Goal: Information Seeking & Learning: Learn about a topic

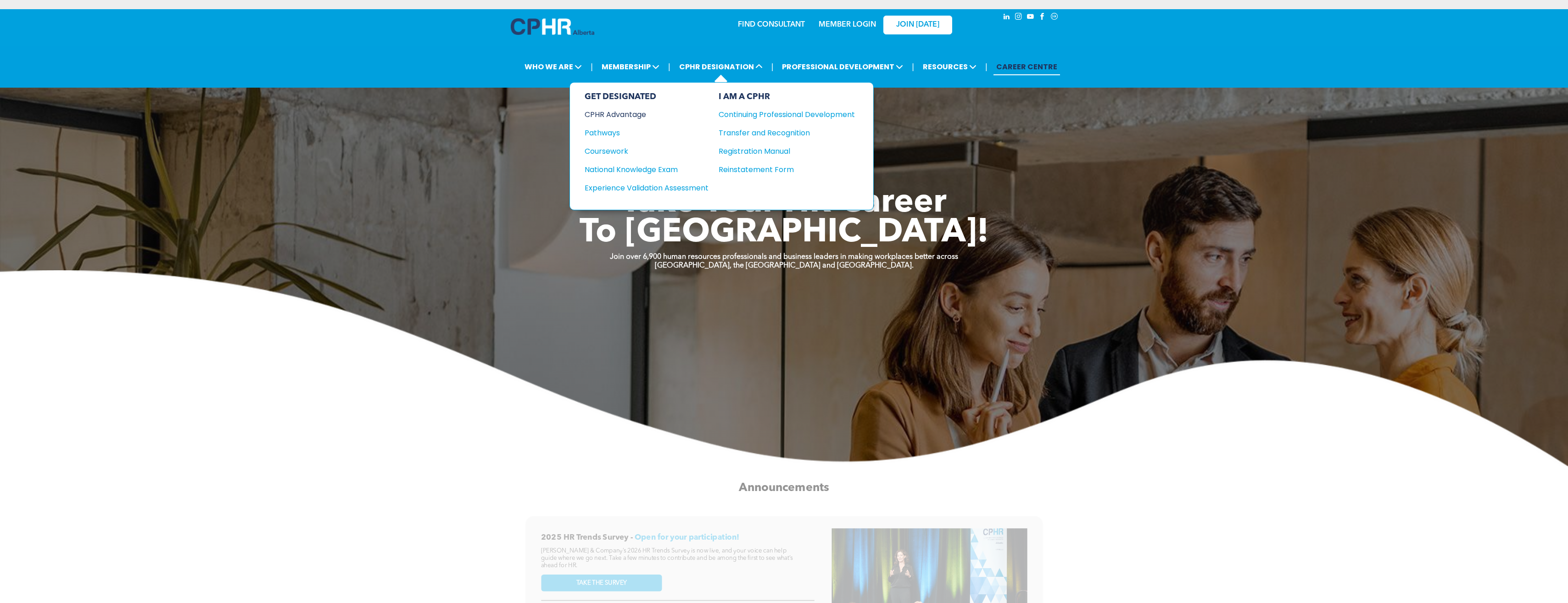
click at [618, 113] on div "CPHR Advantage" at bounding box center [640, 114] width 111 height 12
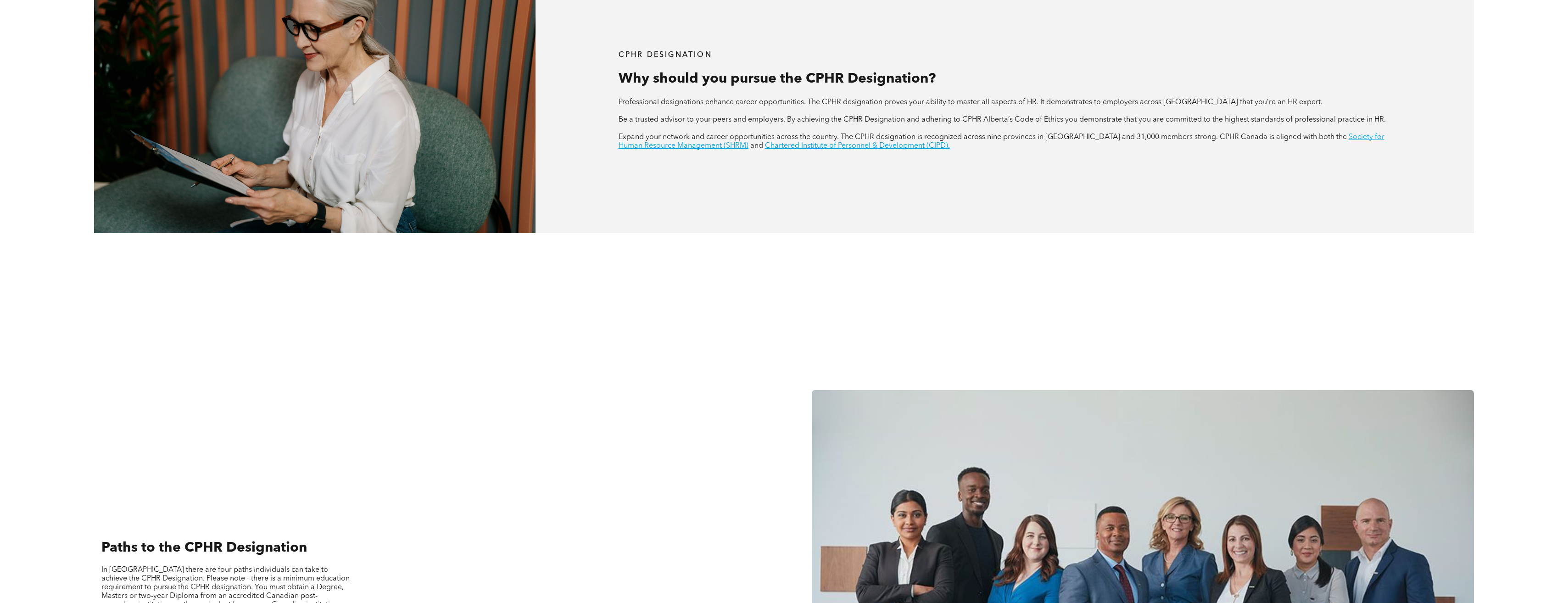
scroll to position [871, 0]
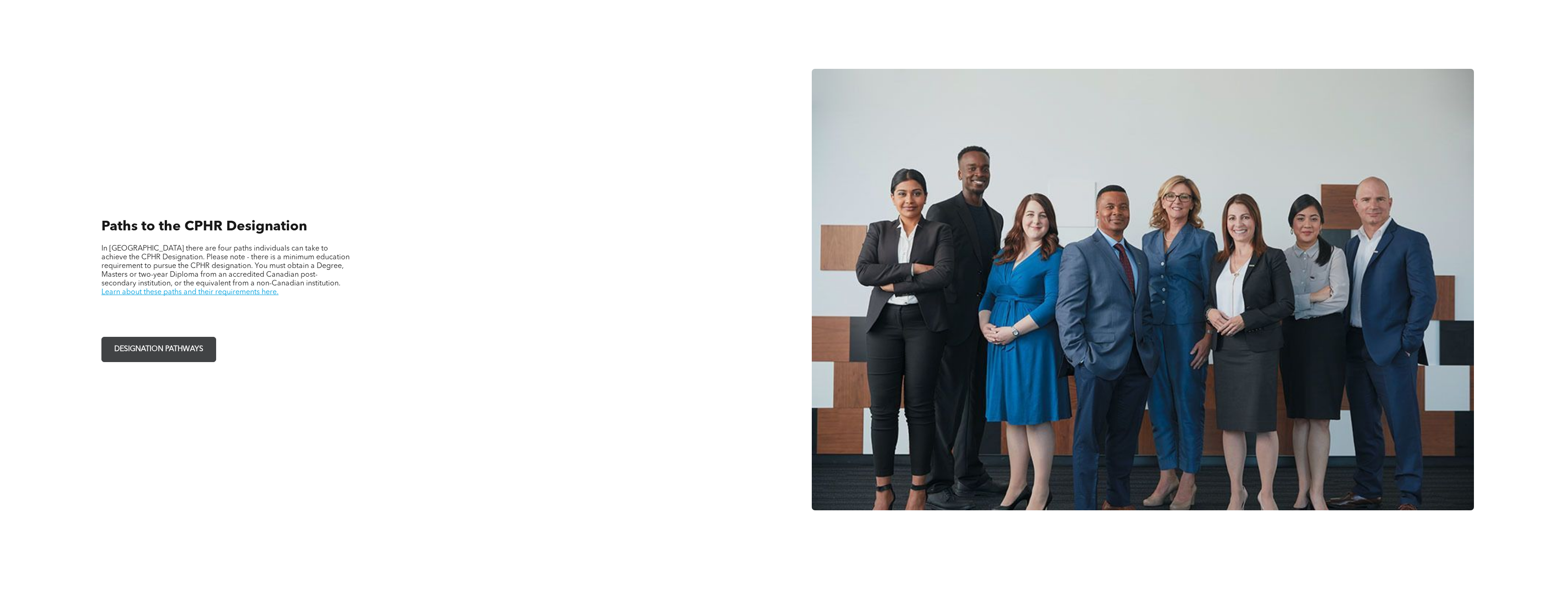
click at [127, 343] on span "DESIGNATION PATHWAYS" at bounding box center [158, 349] width 96 height 18
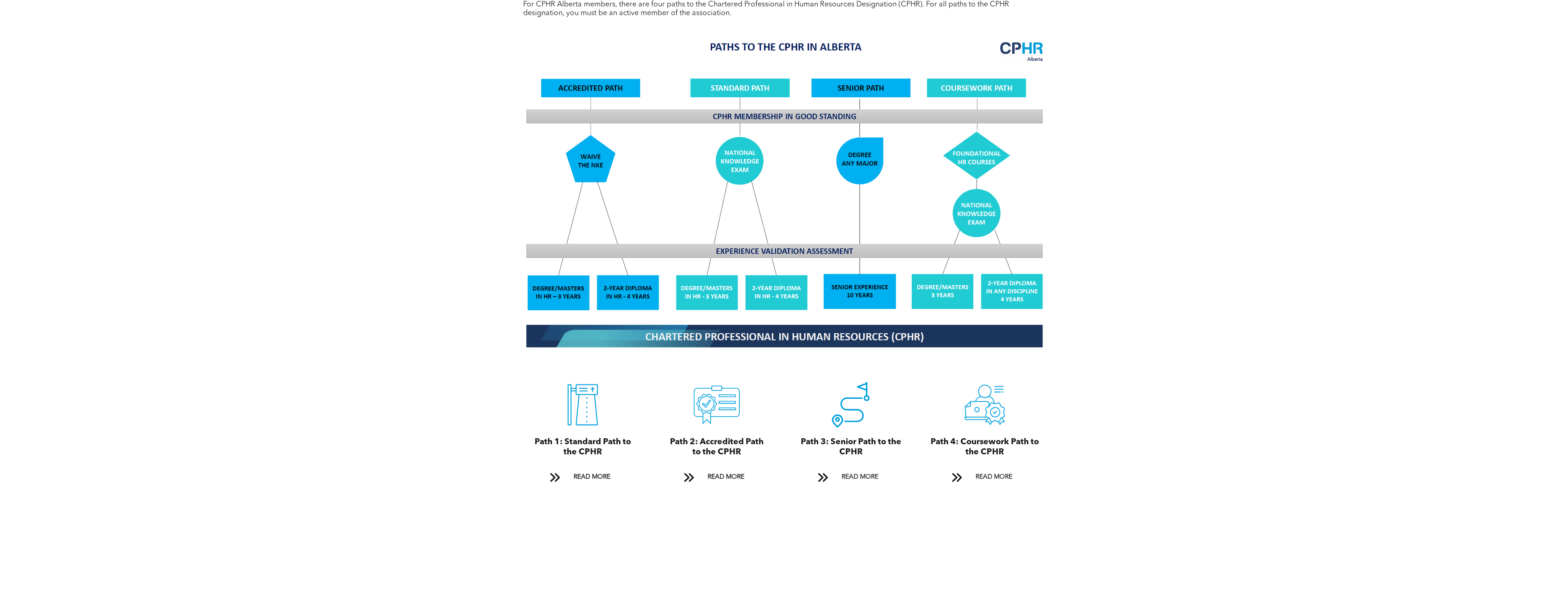
scroll to position [1147, 0]
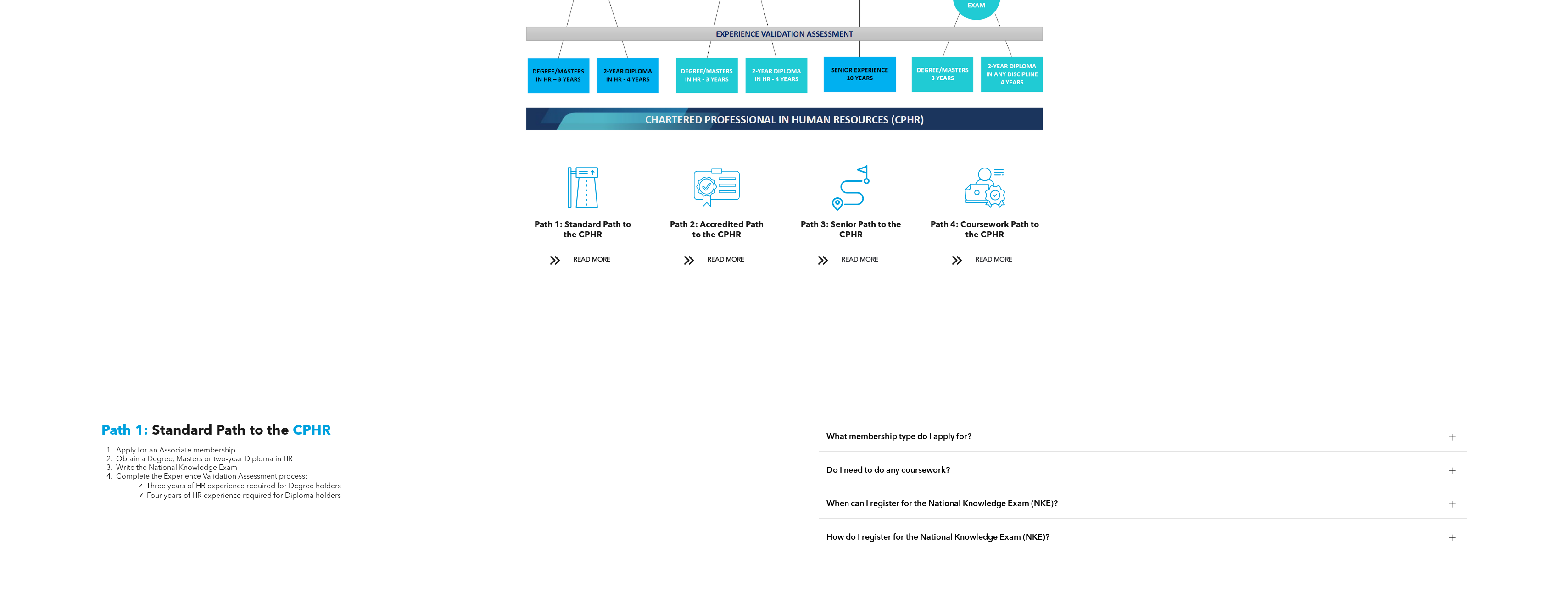
click at [997, 431] on span "What membership type do I apply for?" at bounding box center [1134, 436] width 615 height 10
click at [919, 456] on div "Do I need to do any coursework?" at bounding box center [1143, 470] width 648 height 29
click at [916, 465] on span "Do I need to do any coursework?" at bounding box center [1134, 470] width 615 height 10
click at [911, 498] on span "When can I register for the National Knowledge Exam (NKE)?" at bounding box center [1134, 503] width 615 height 10
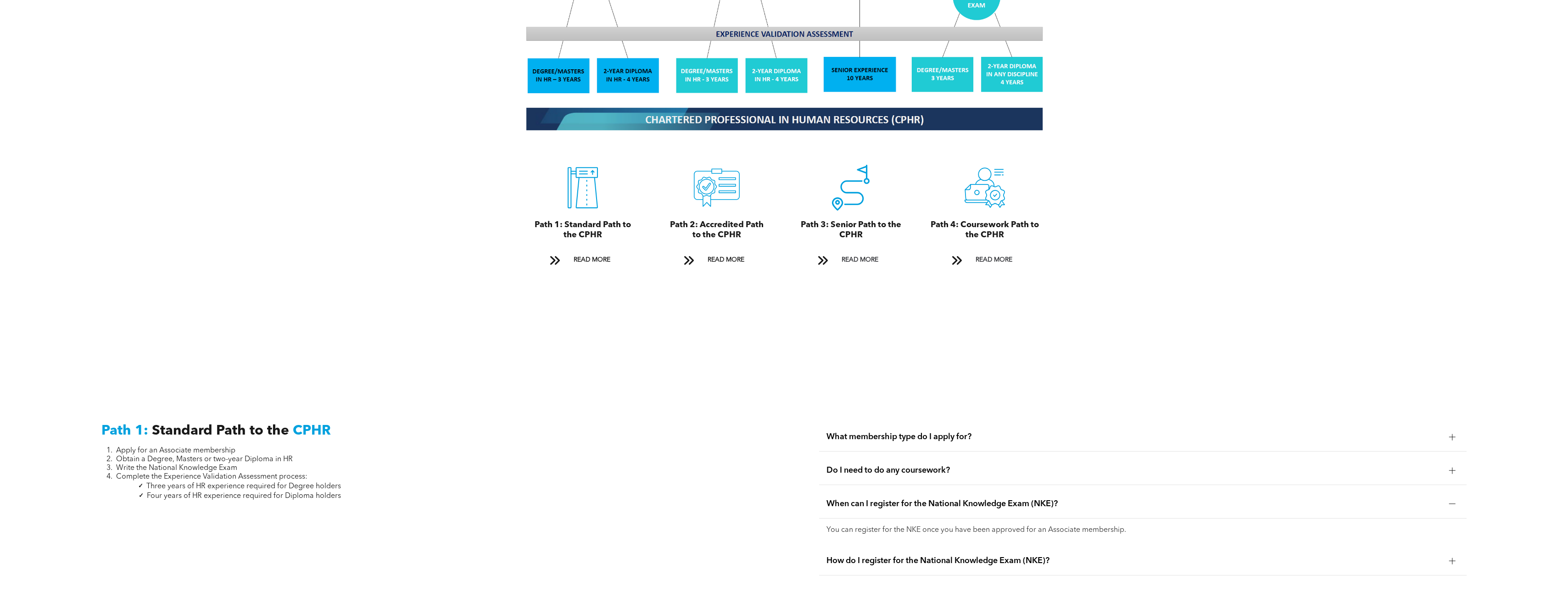
click at [911, 498] on span "When can I register for the National Knowledge Exam (NKE)?" at bounding box center [1134, 503] width 615 height 10
click at [911, 535] on div "How do I register for the National Knowledge Exam (NKE)?" at bounding box center [1143, 537] width 648 height 29
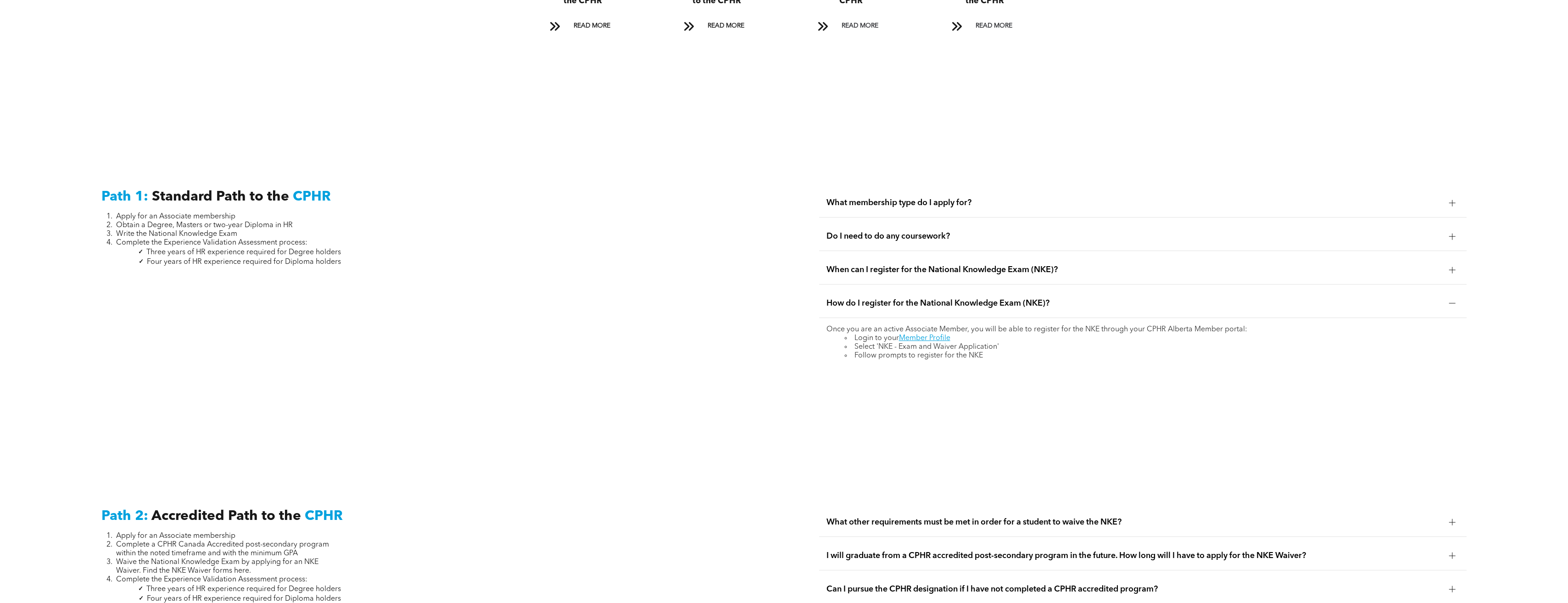
scroll to position [1560, 0]
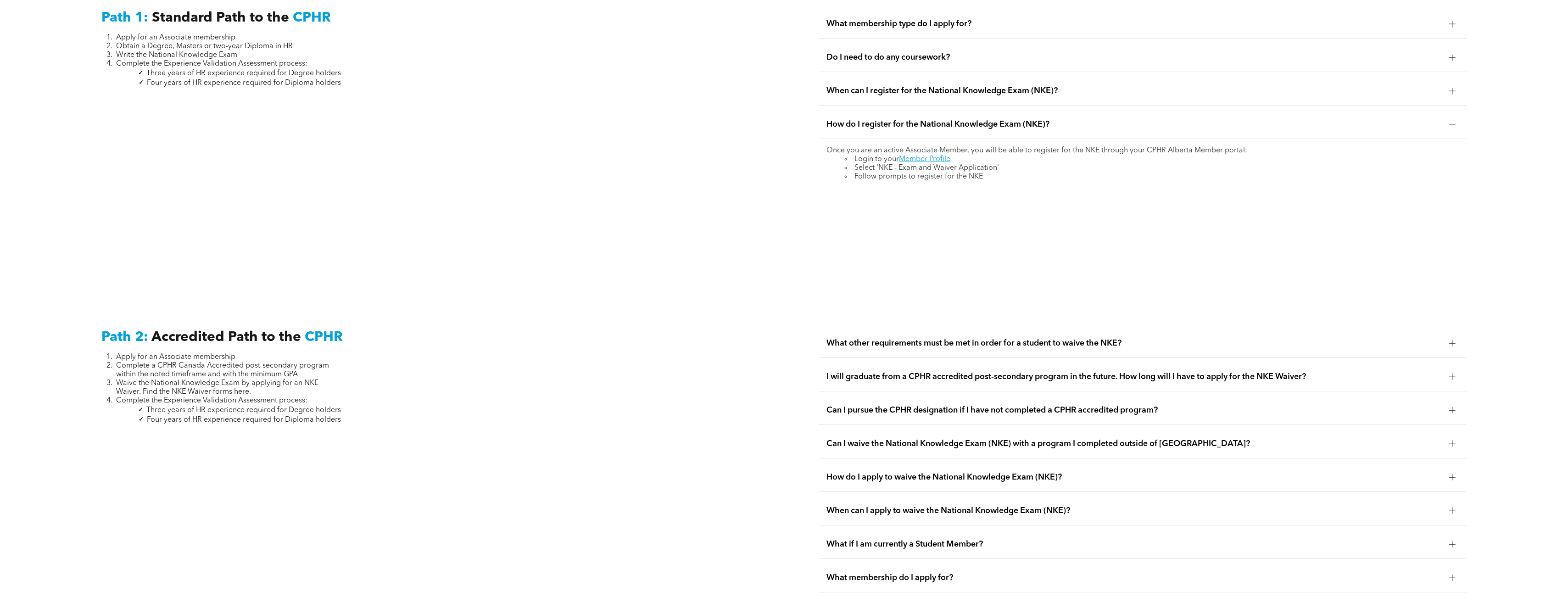
click at [939, 338] on span "What other requirements must be met in order for a student to waive the NKE?" at bounding box center [1134, 343] width 615 height 10
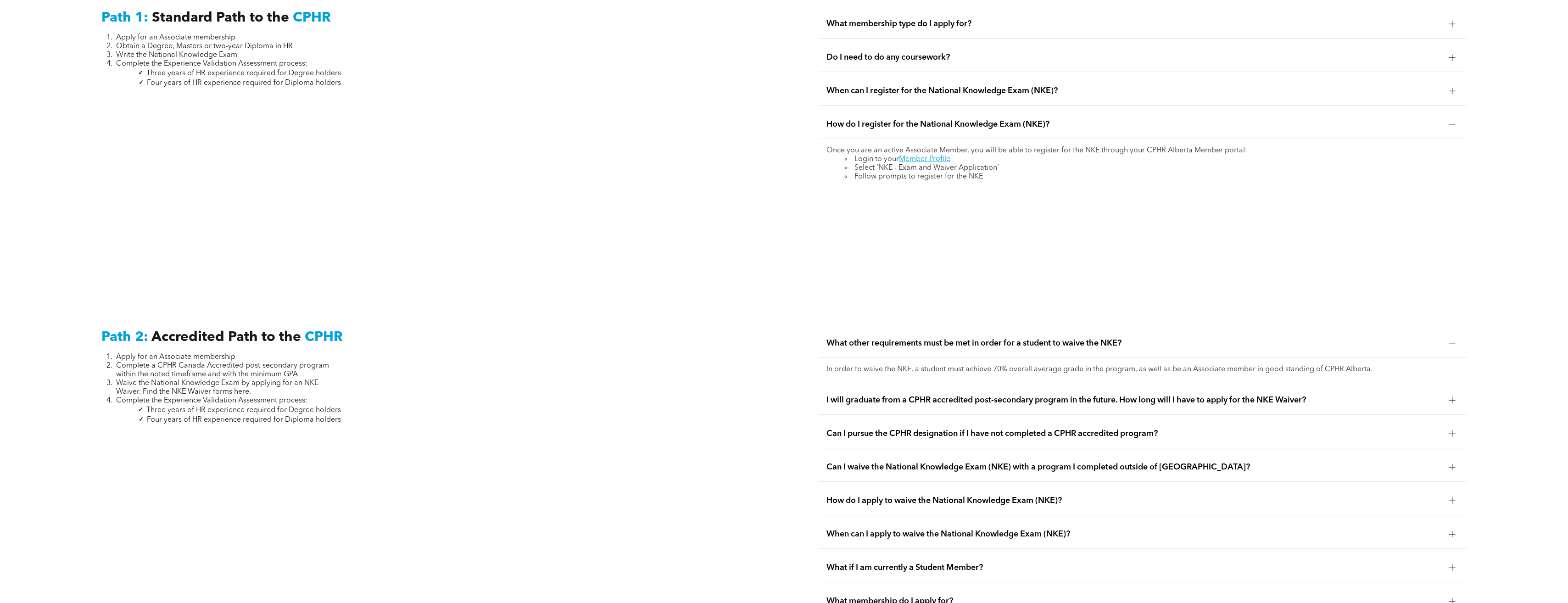
click at [939, 338] on span "What other requirements must be met in order for a student to waive the NKE?" at bounding box center [1134, 343] width 615 height 10
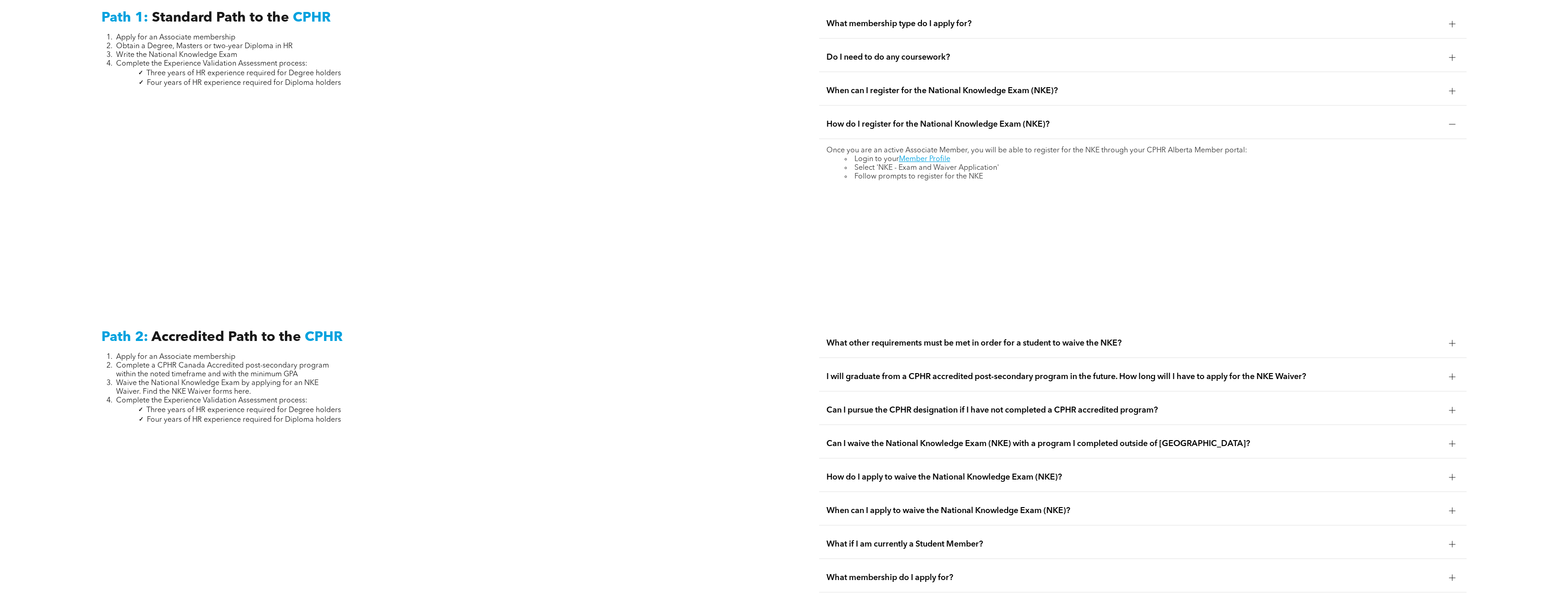
click at [931, 372] on span "I will graduate from a CPHR accredited post-secondary program in the future. Ho…" at bounding box center [1134, 377] width 615 height 10
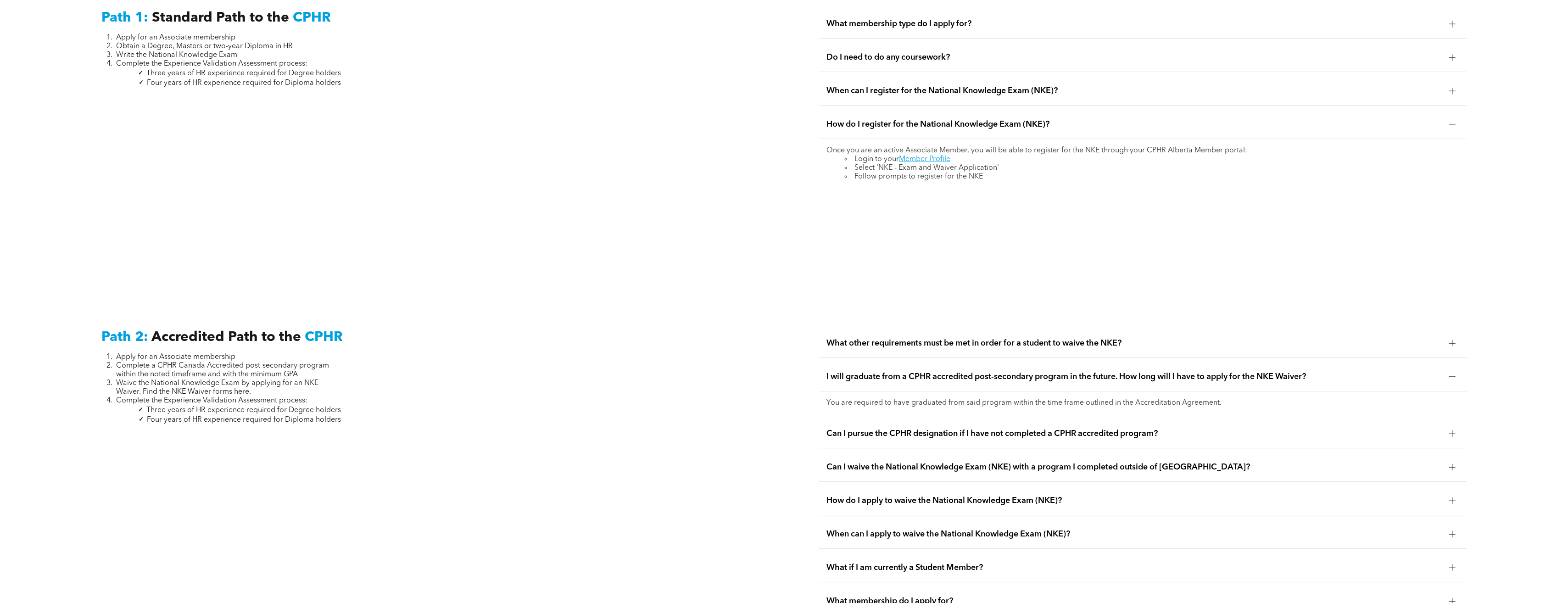
click at [1022, 428] on span "Can I pursue the CPHR designation if I have not completed a CPHR accredited pro…" at bounding box center [1134, 433] width 615 height 10
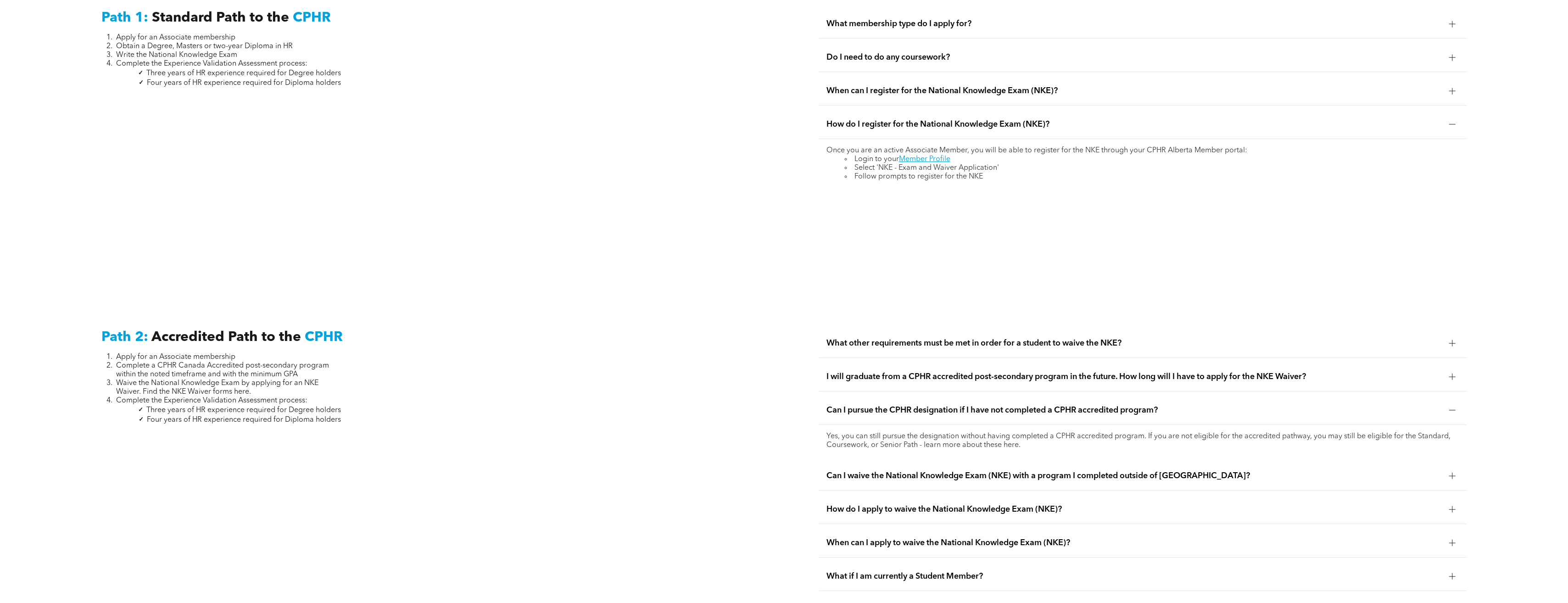
click at [1021, 461] on div "Can I waive the National Knowledge Exam (NKE) with a program I completed outsid…" at bounding box center [1143, 475] width 648 height 29
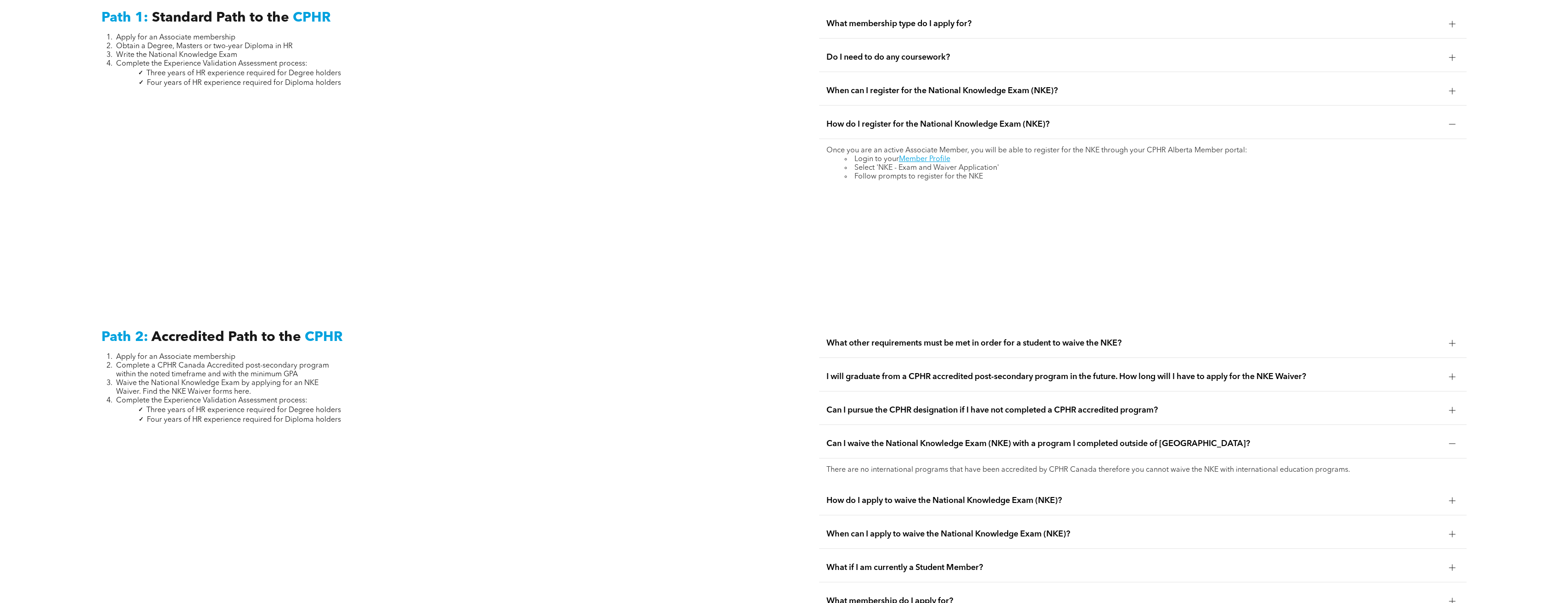
click at [998, 495] on span "How do I apply to waive the National Knowledge Exam (NKE)?" at bounding box center [1134, 500] width 615 height 10
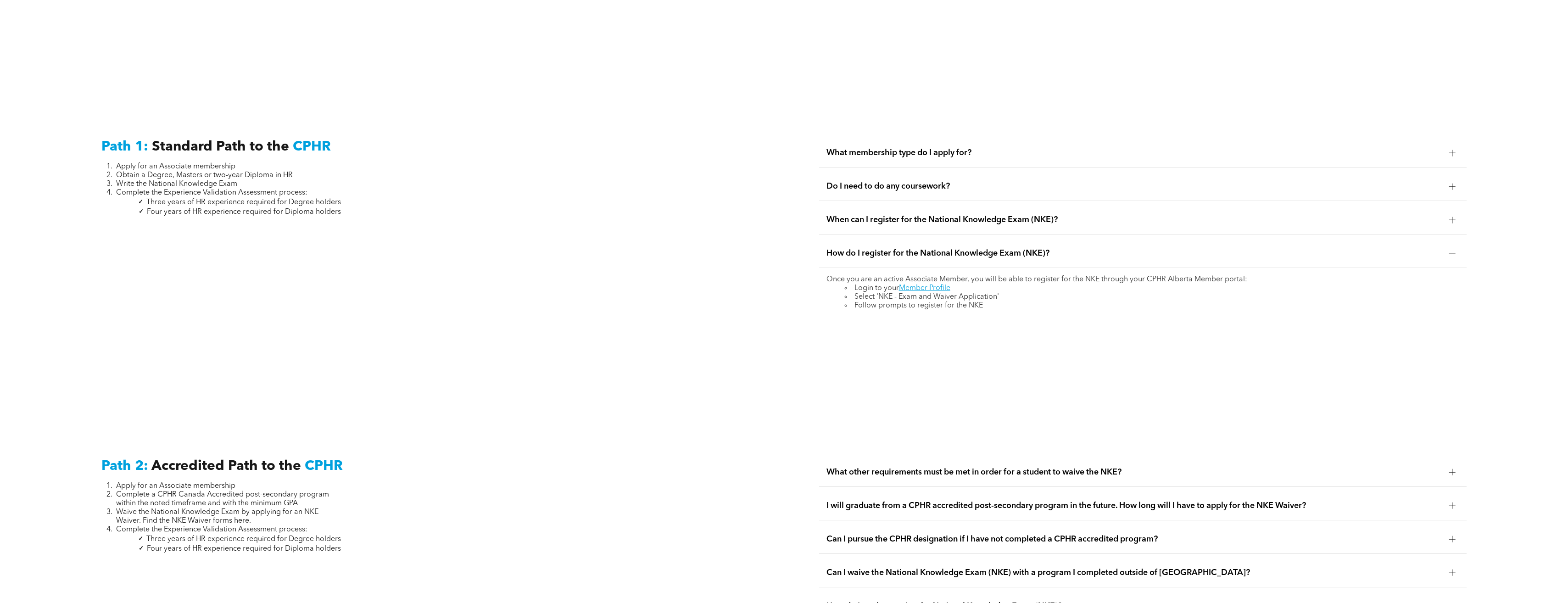
scroll to position [1284, 0]
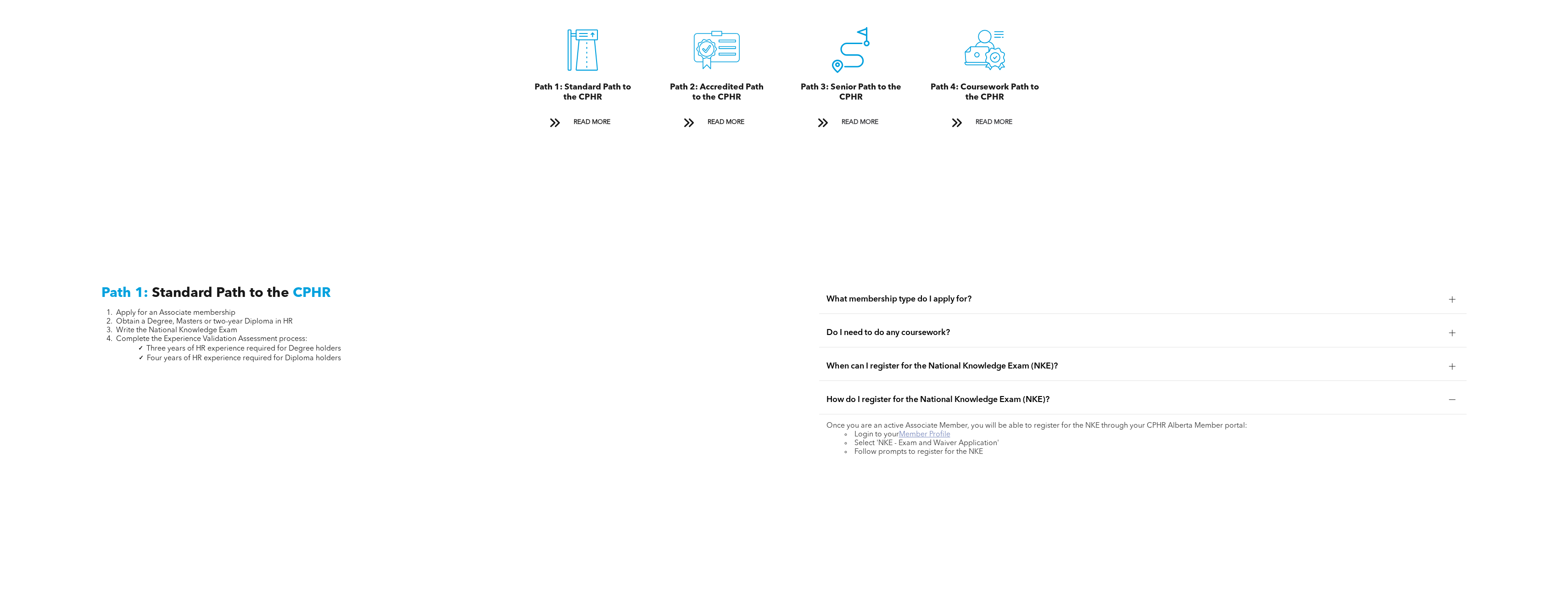
click at [922, 431] on link "Member Profile" at bounding box center [925, 434] width 51 height 7
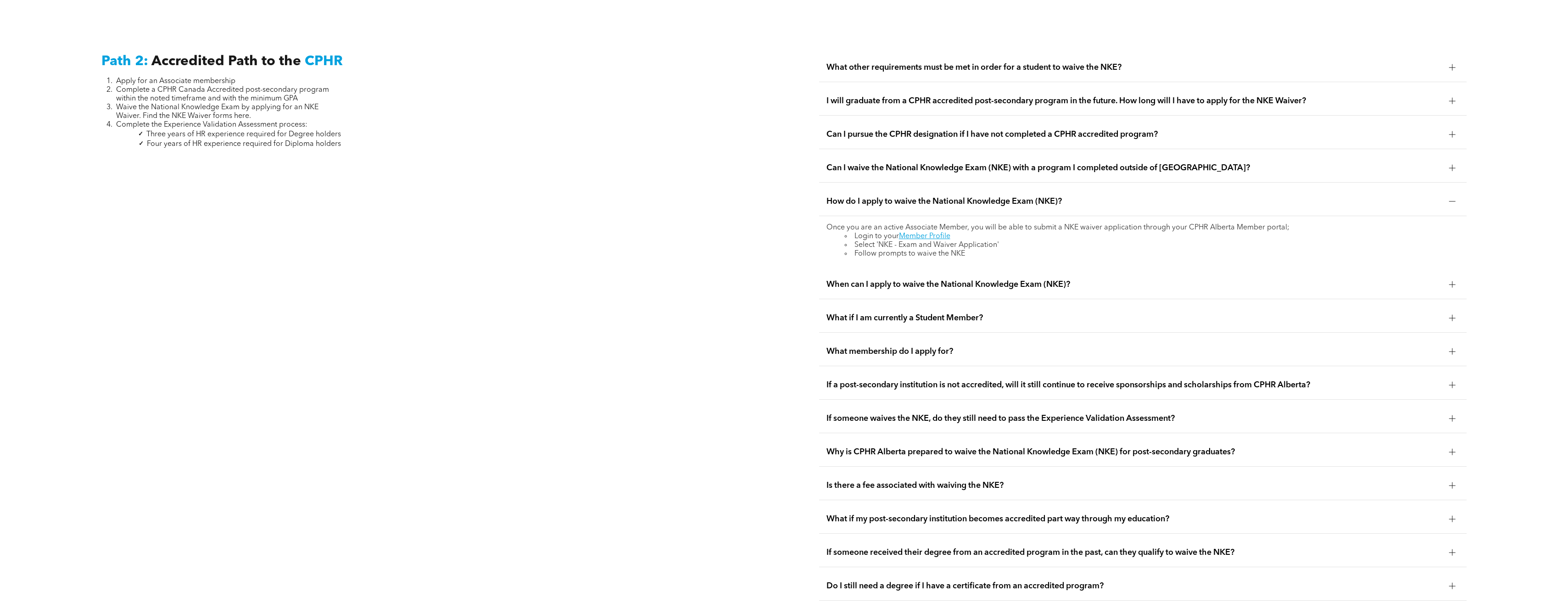
scroll to position [1973, 0]
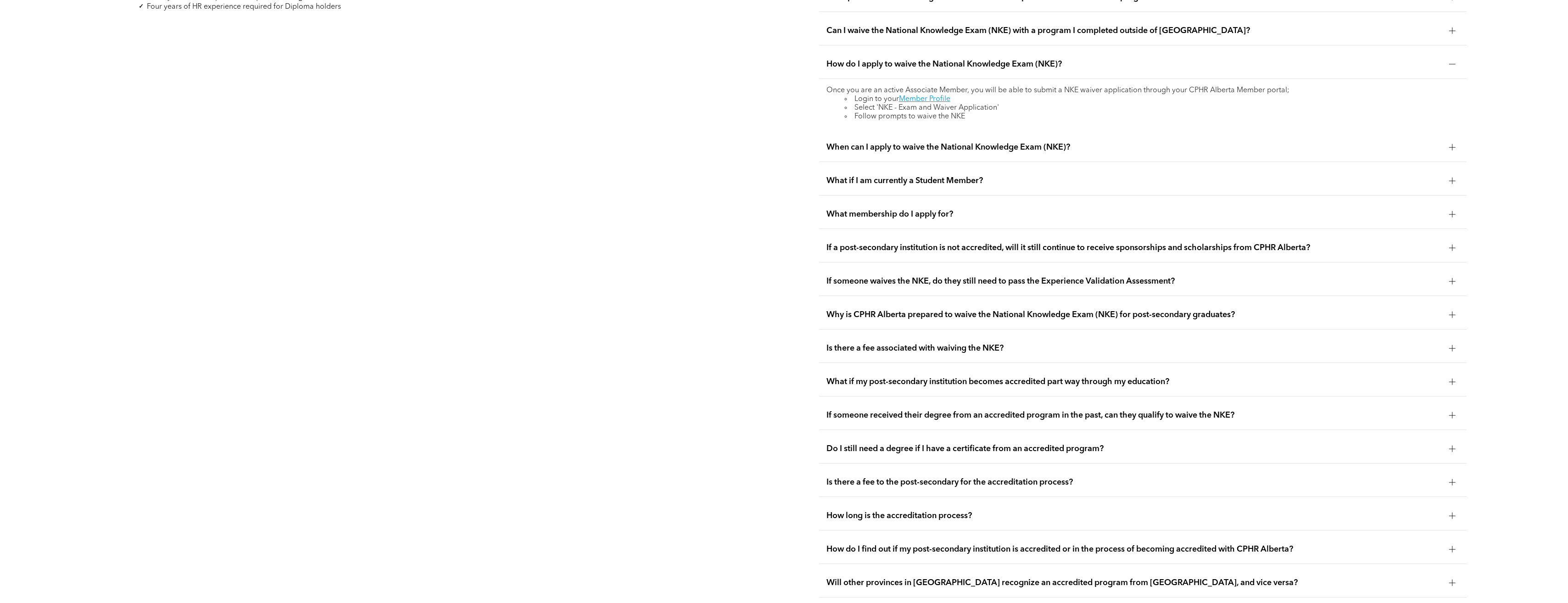
click at [982, 243] on span "If a post-secondary institution is not accredited, will it still continue to re…" at bounding box center [1134, 248] width 615 height 10
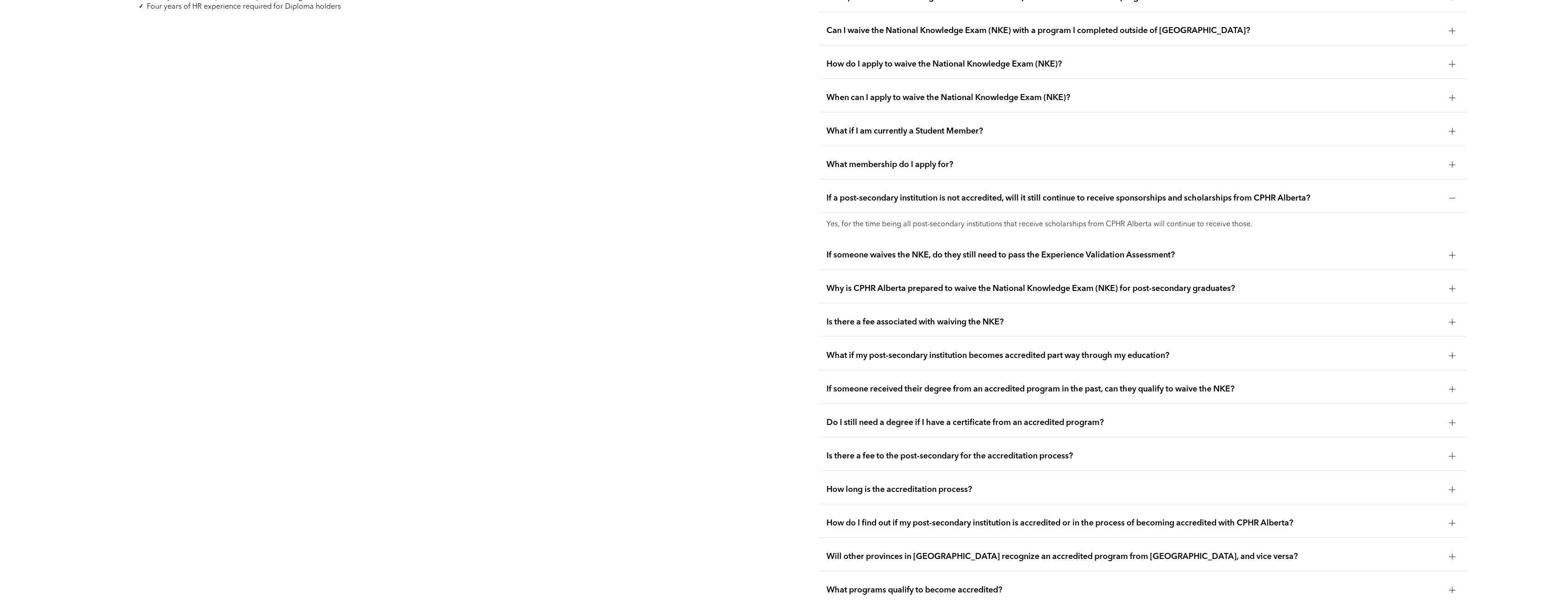
click at [953, 250] on span "If someone waives the NKE, do they still need to pass the Experience Validation…" at bounding box center [1134, 255] width 615 height 10
click at [943, 284] on span "Why is CPHR Alberta prepared to waive the National Knowledge Exam (NKE) for pos…" at bounding box center [1134, 288] width 615 height 10
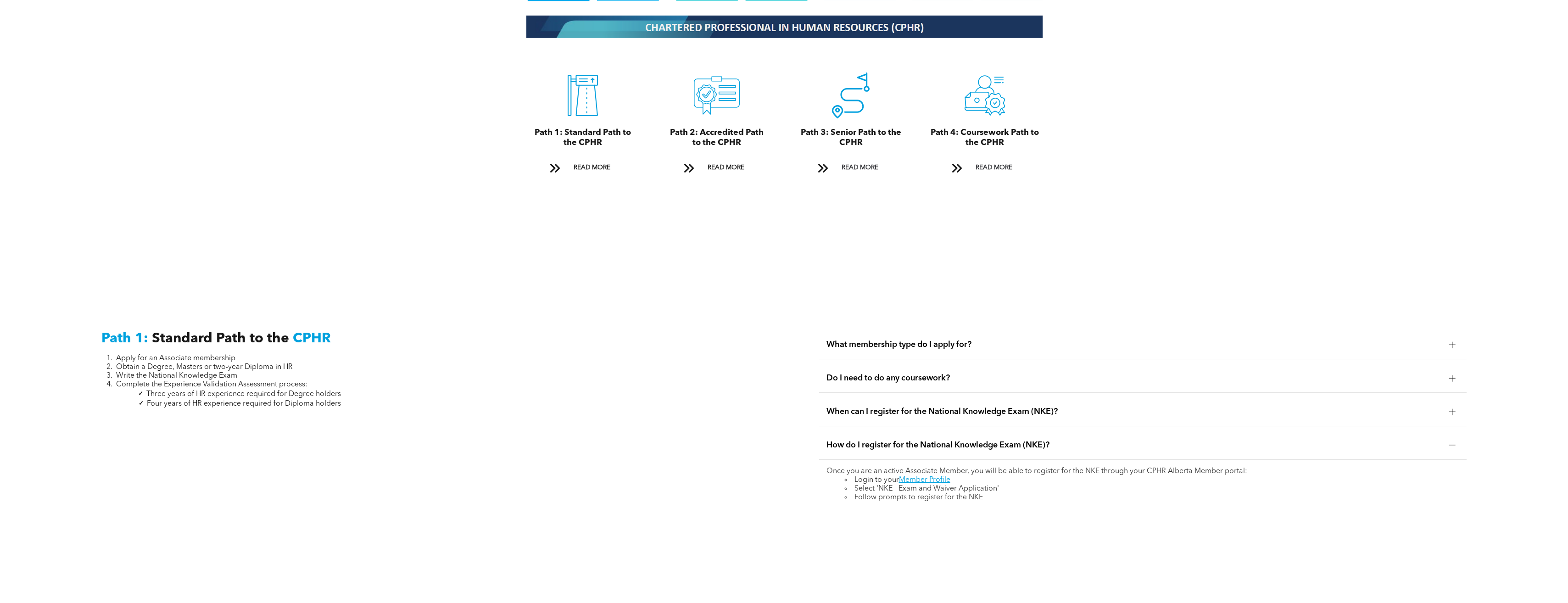
scroll to position [1238, 0]
click at [900, 340] on span "What membership type do I apply for?" at bounding box center [1134, 345] width 615 height 10
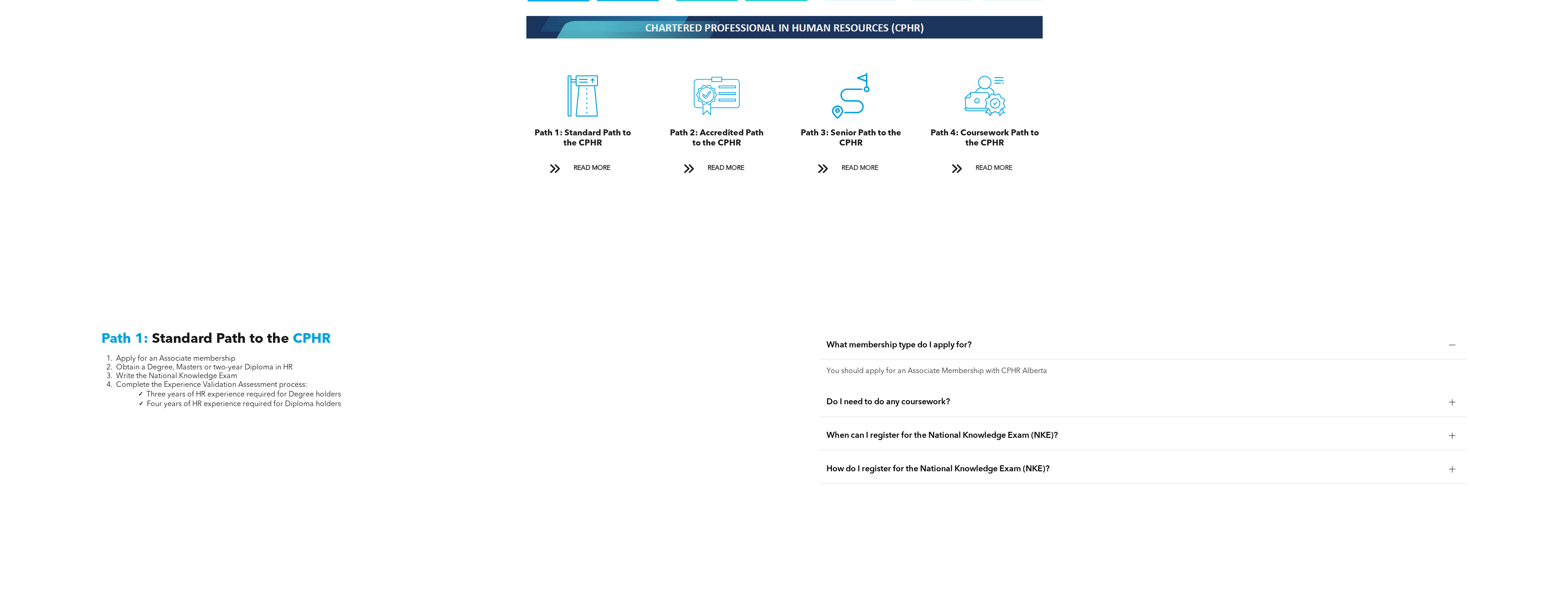
click at [900, 340] on span "What membership type do I apply for?" at bounding box center [1134, 345] width 615 height 10
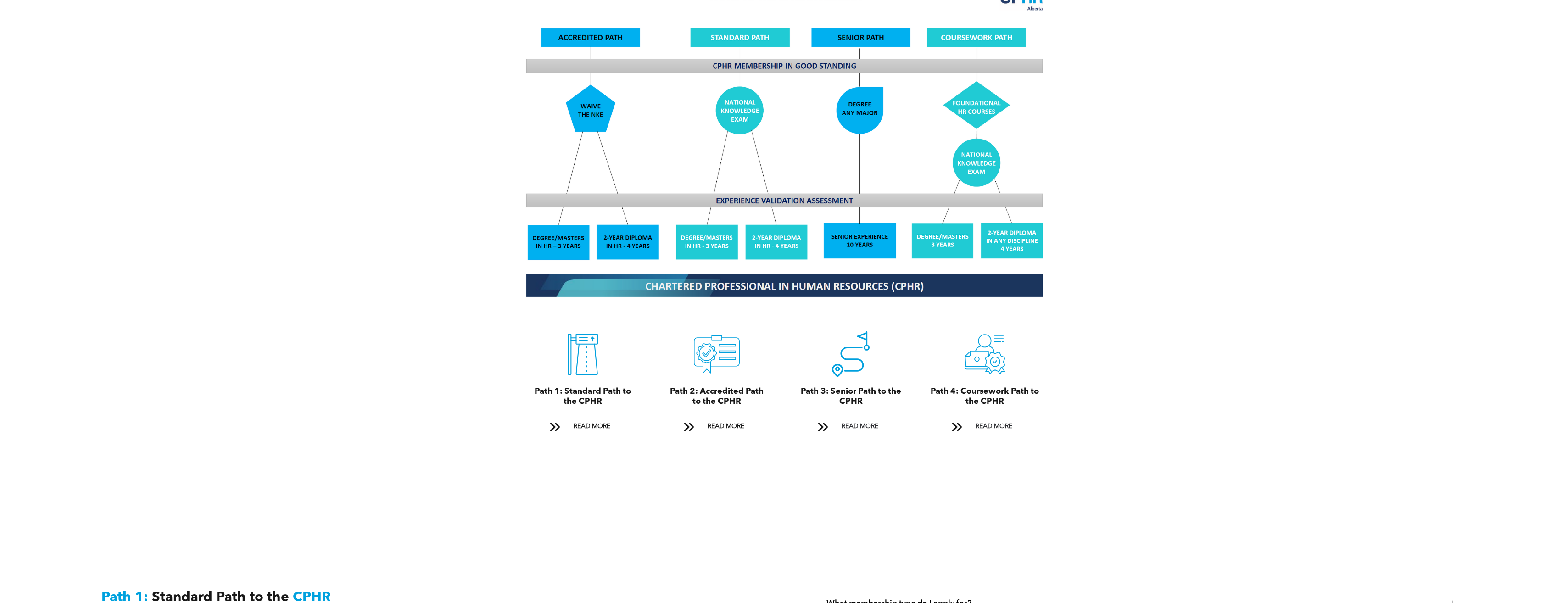
scroll to position [963, 0]
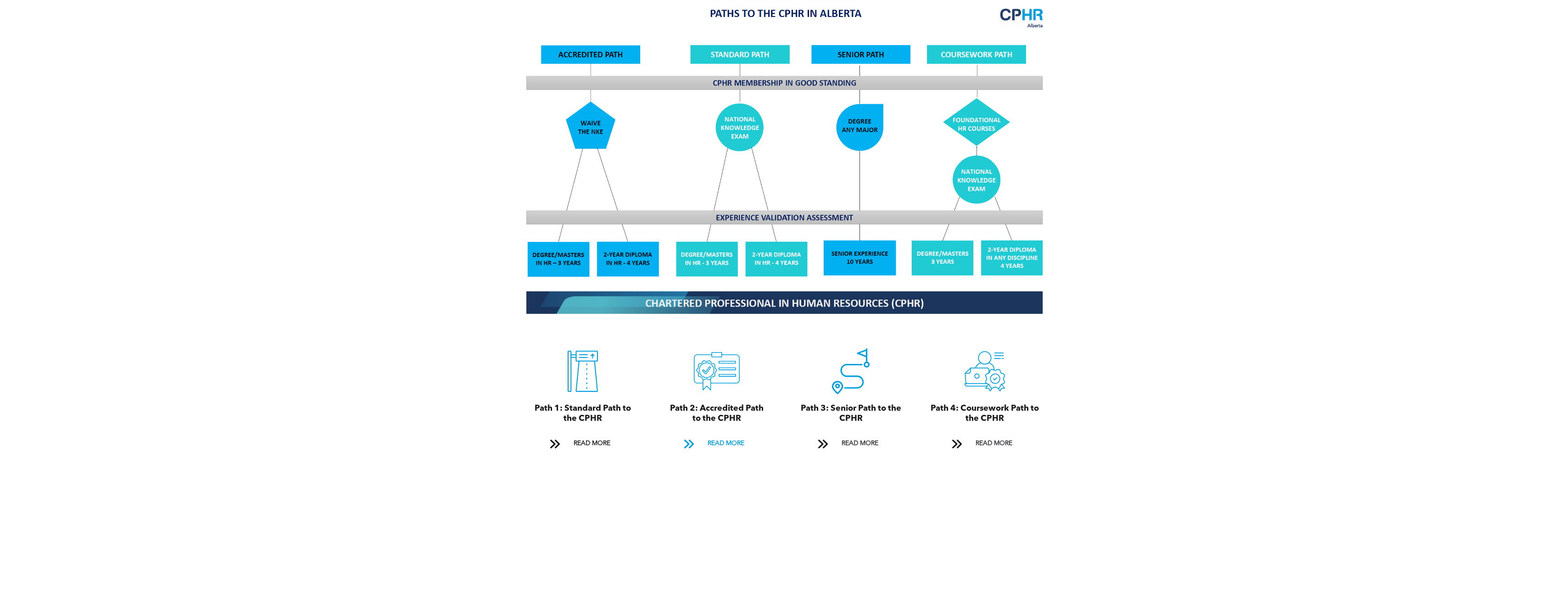
click at [724, 435] on span "READ MORE" at bounding box center [726, 444] width 43 height 17
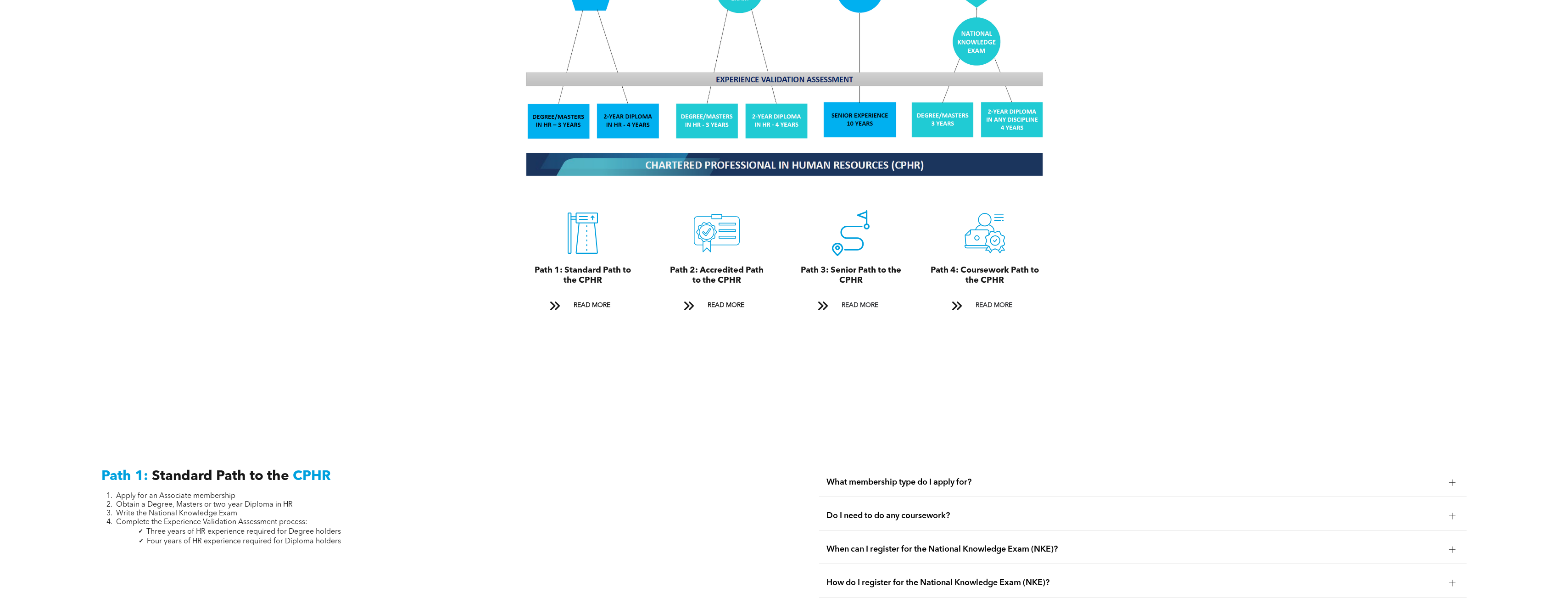
scroll to position [1115, 0]
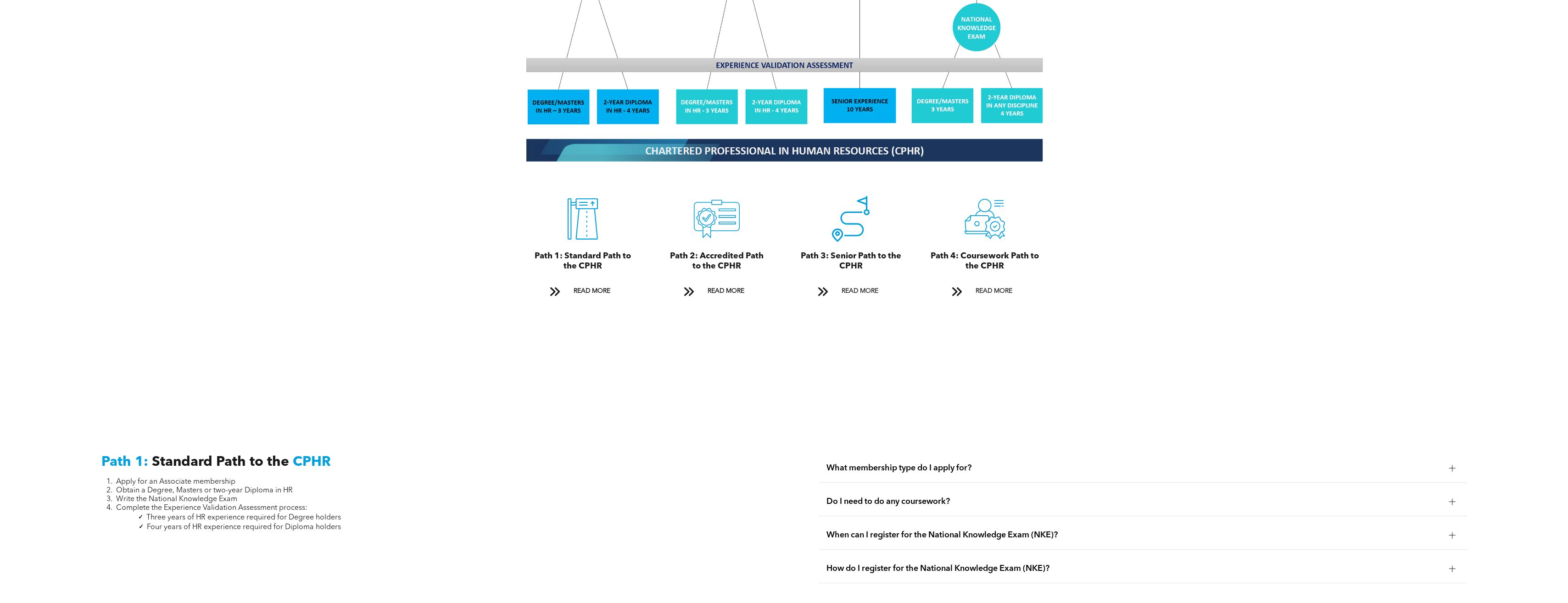
click at [920, 454] on div "What membership type do I apply for?" at bounding box center [1143, 468] width 648 height 29
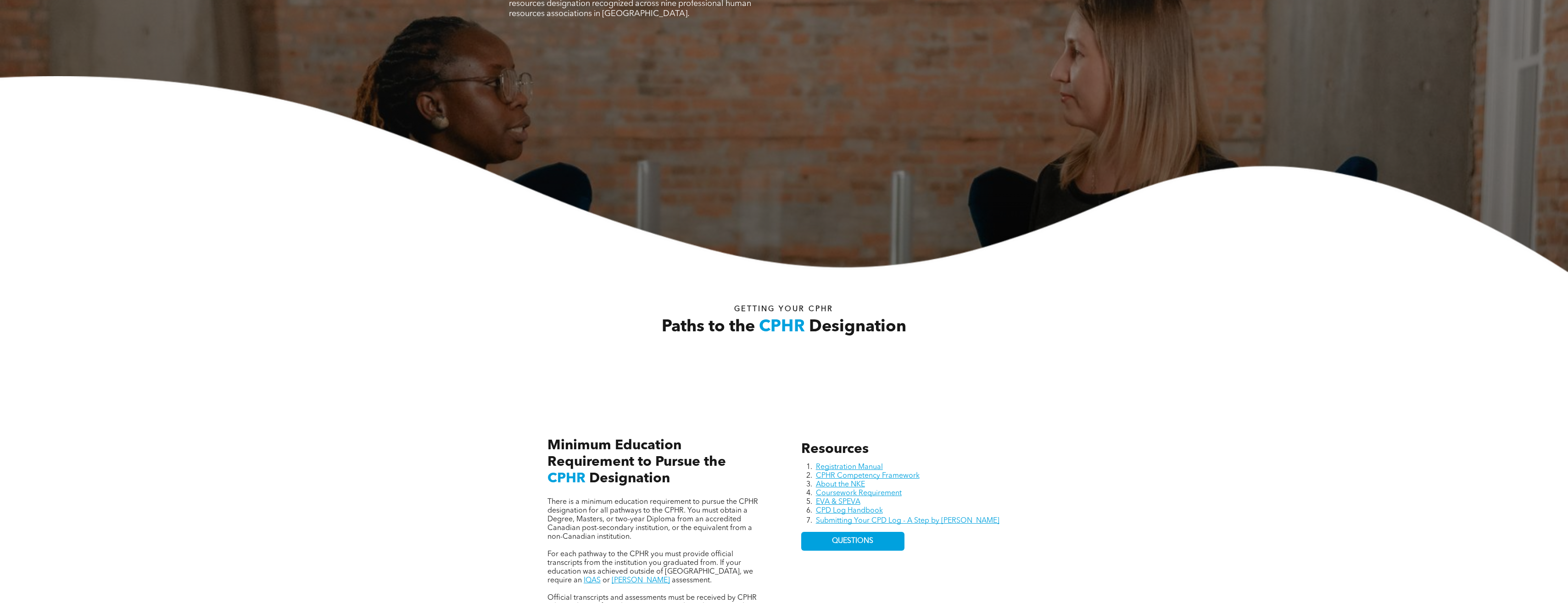
scroll to position [0, 0]
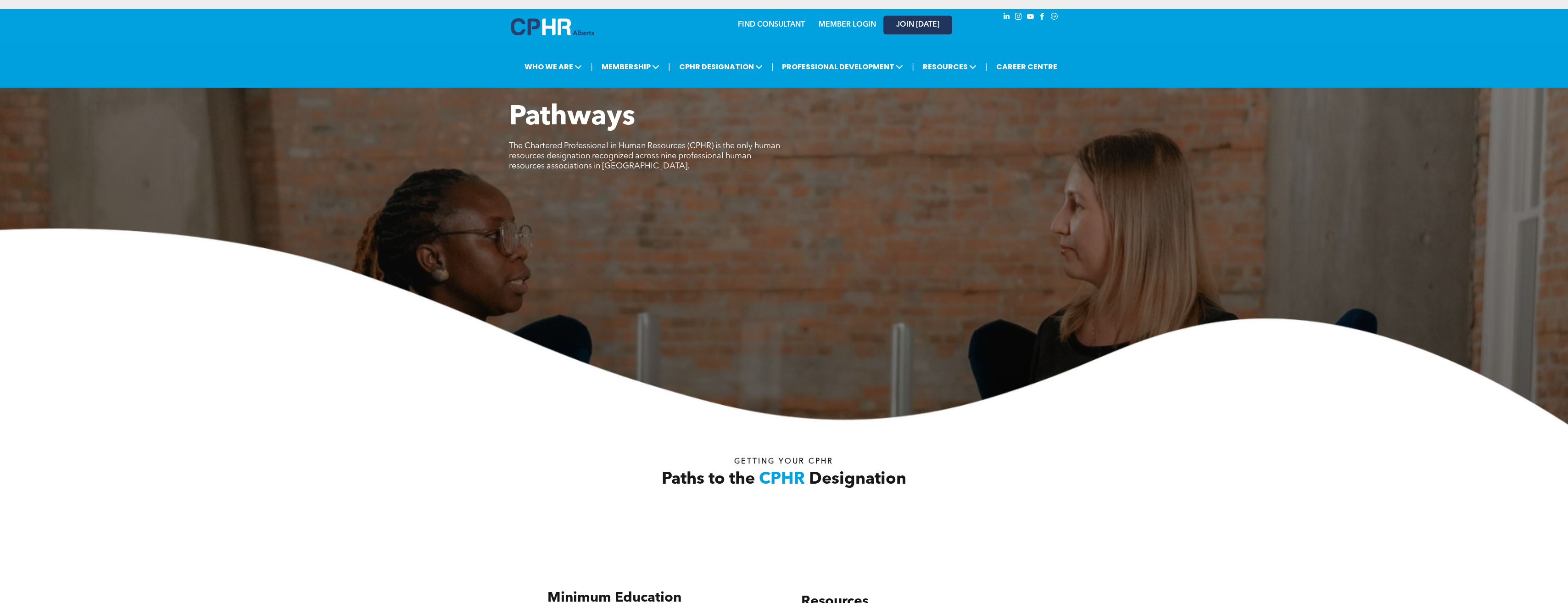
click at [920, 29] on span "JOIN [DATE]" at bounding box center [917, 25] width 43 height 9
click at [914, 29] on link "JOIN [DATE]" at bounding box center [917, 25] width 69 height 19
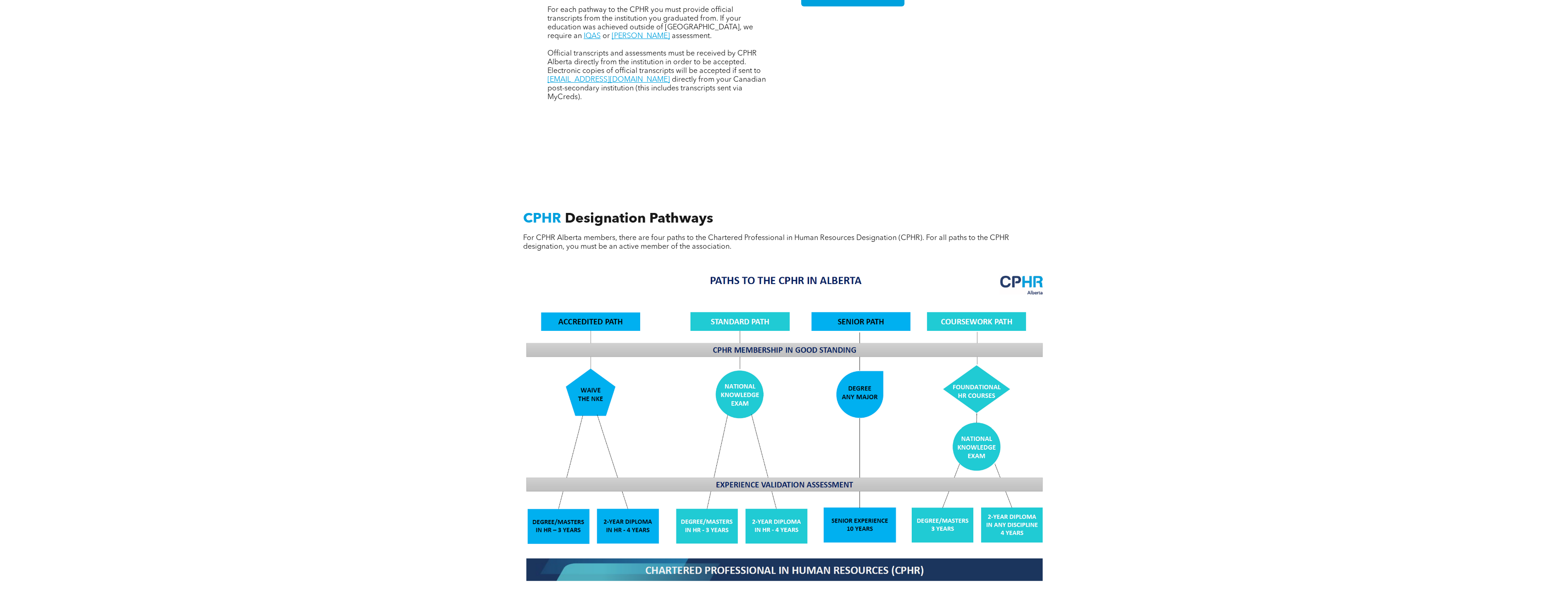
scroll to position [871, 0]
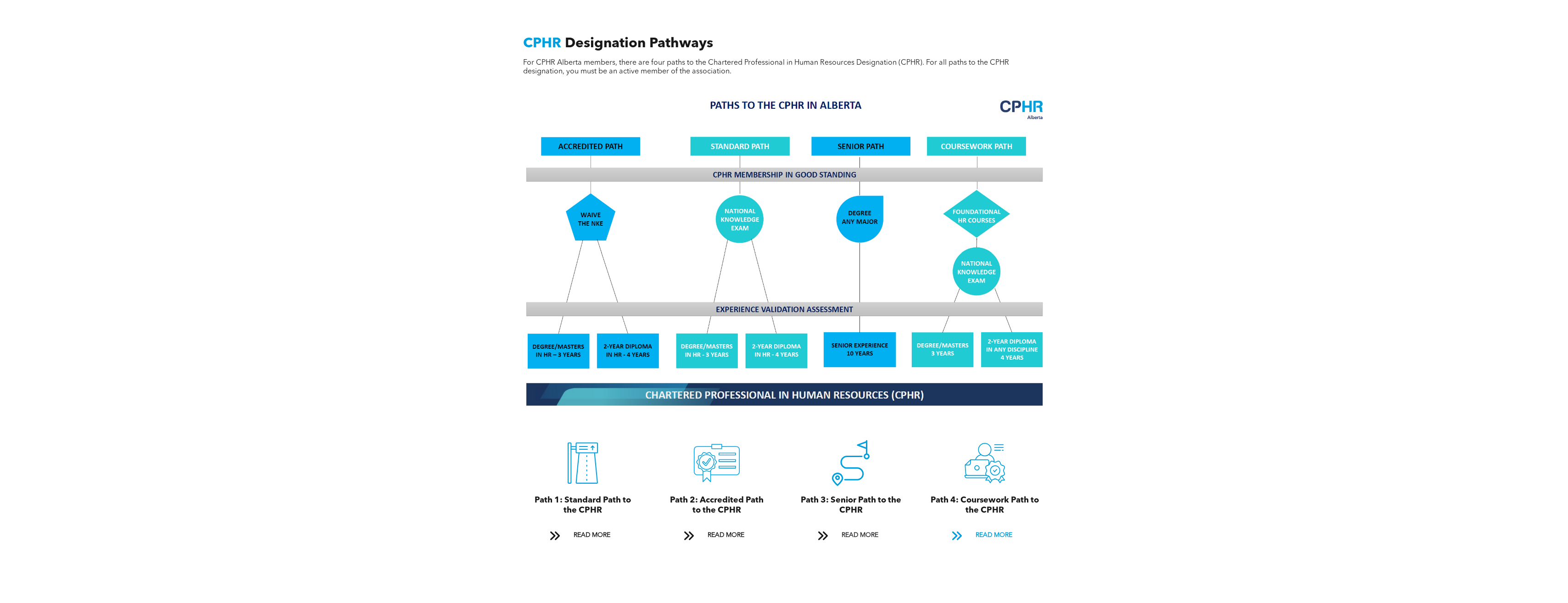
click at [976, 531] on span "READ MORE" at bounding box center [993, 535] width 43 height 17
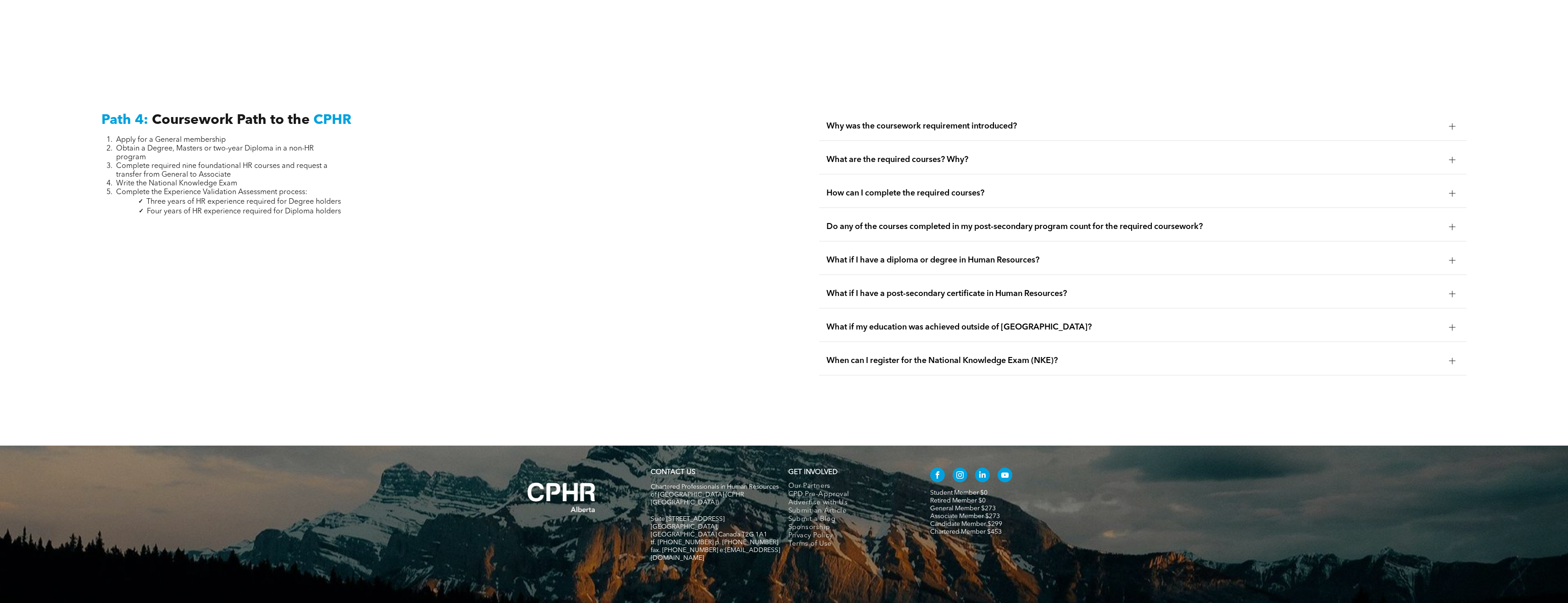
scroll to position [3075, 0]
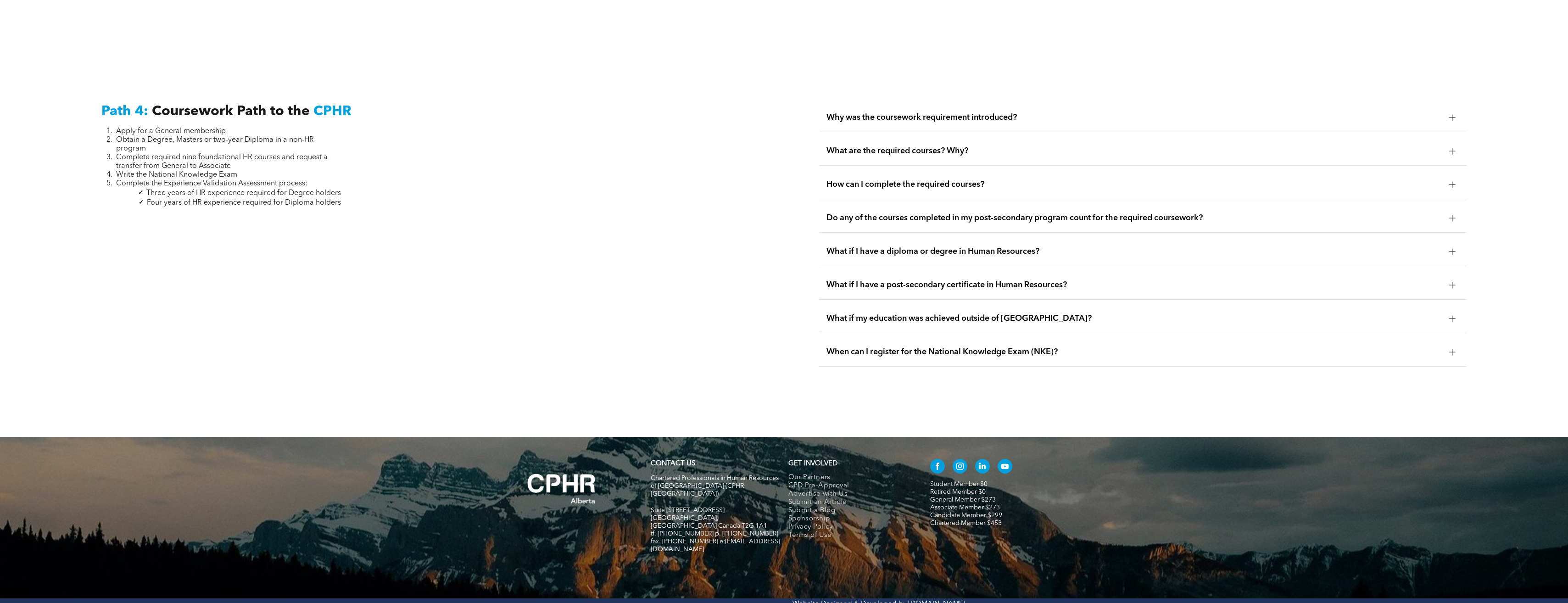
click at [987, 113] on span "Why was the coursework requirement introduced?" at bounding box center [1134, 117] width 615 height 10
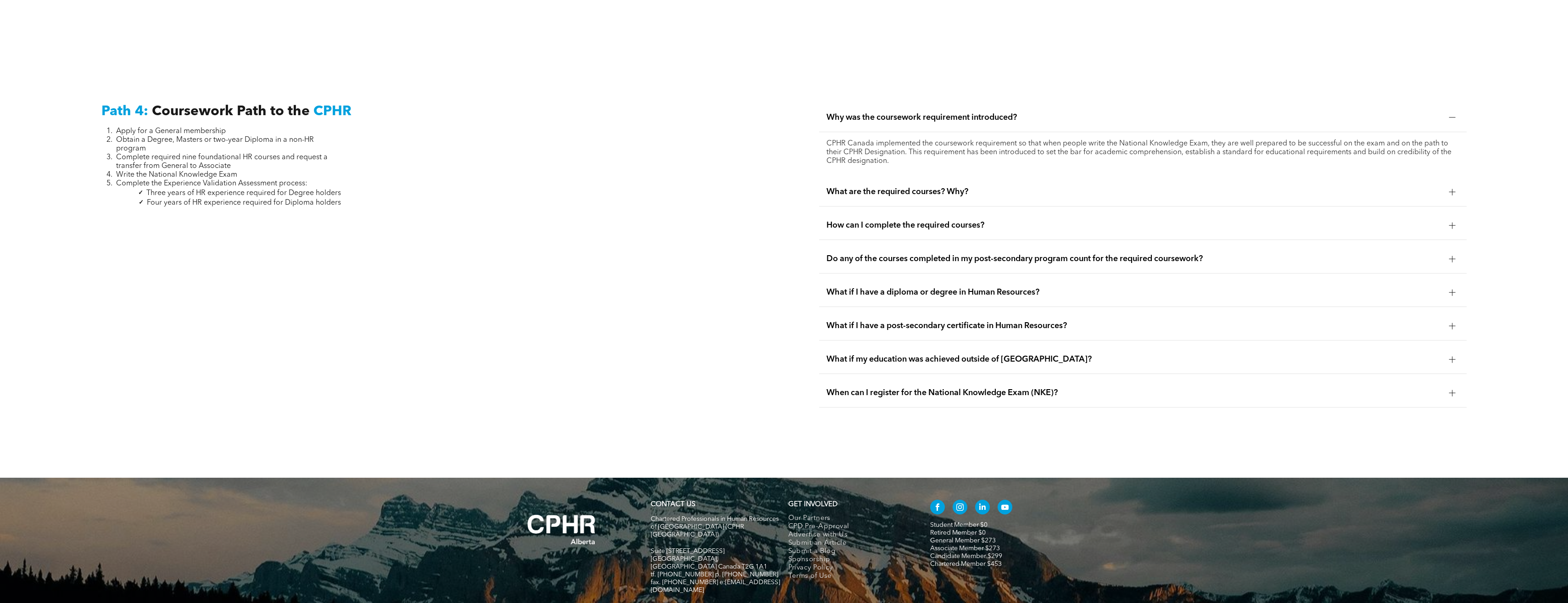
click at [890, 187] on span "What are the required courses? Why?" at bounding box center [1134, 192] width 615 height 10
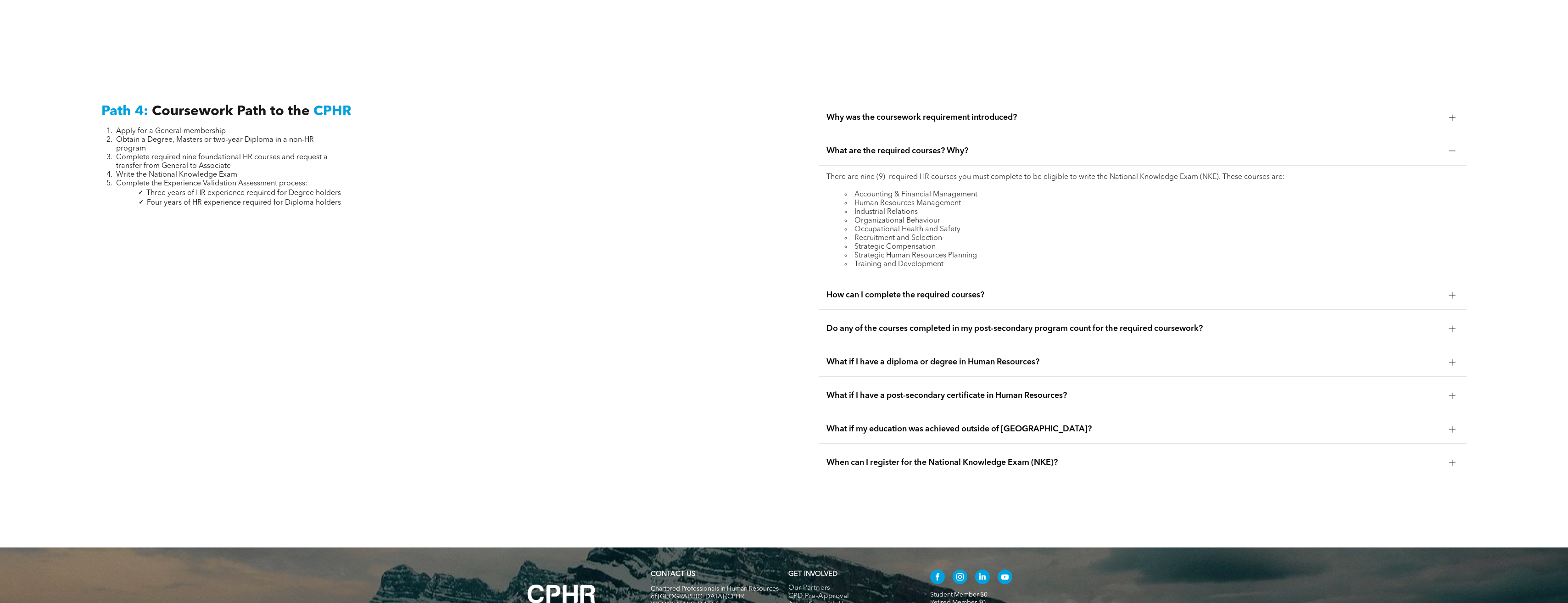
click at [883, 290] on div "How can I complete the required courses?" at bounding box center [1143, 295] width 648 height 29
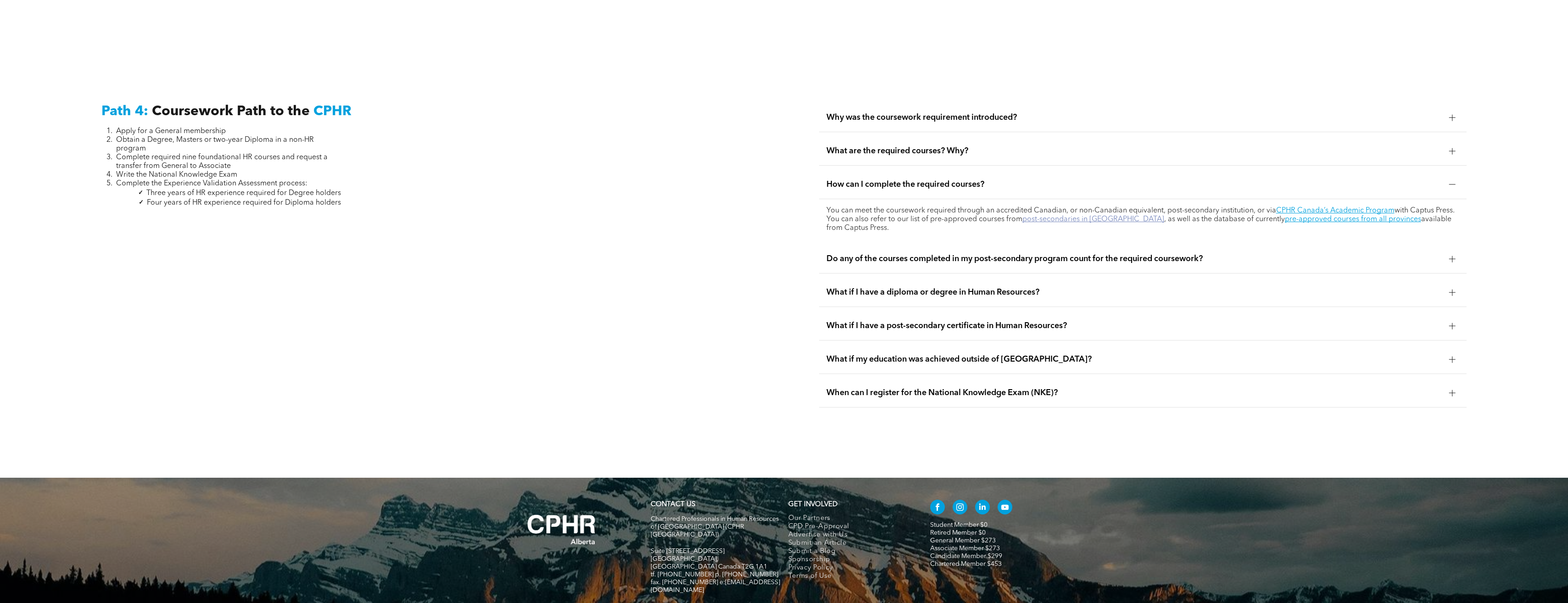
click at [1050, 215] on link "post-secondaries in Alberta" at bounding box center [1093, 219] width 142 height 7
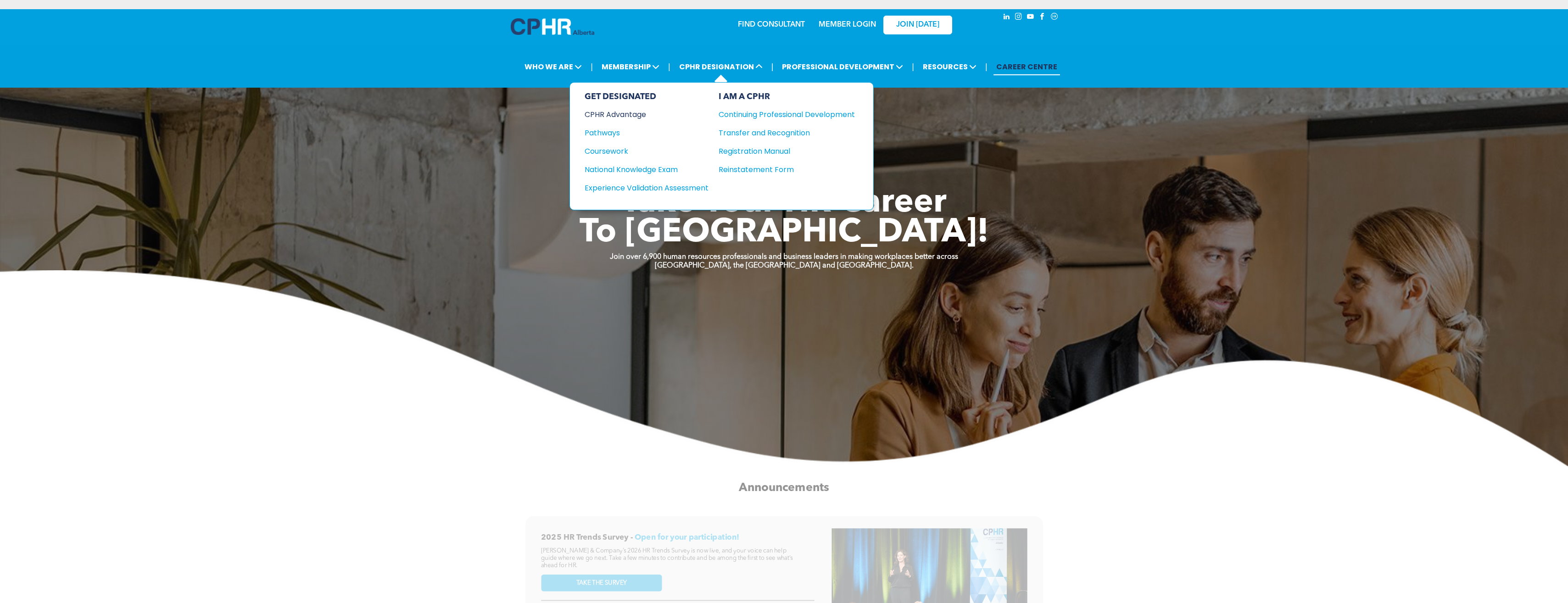
click at [618, 114] on div "CPHR Advantage" at bounding box center [640, 114] width 111 height 12
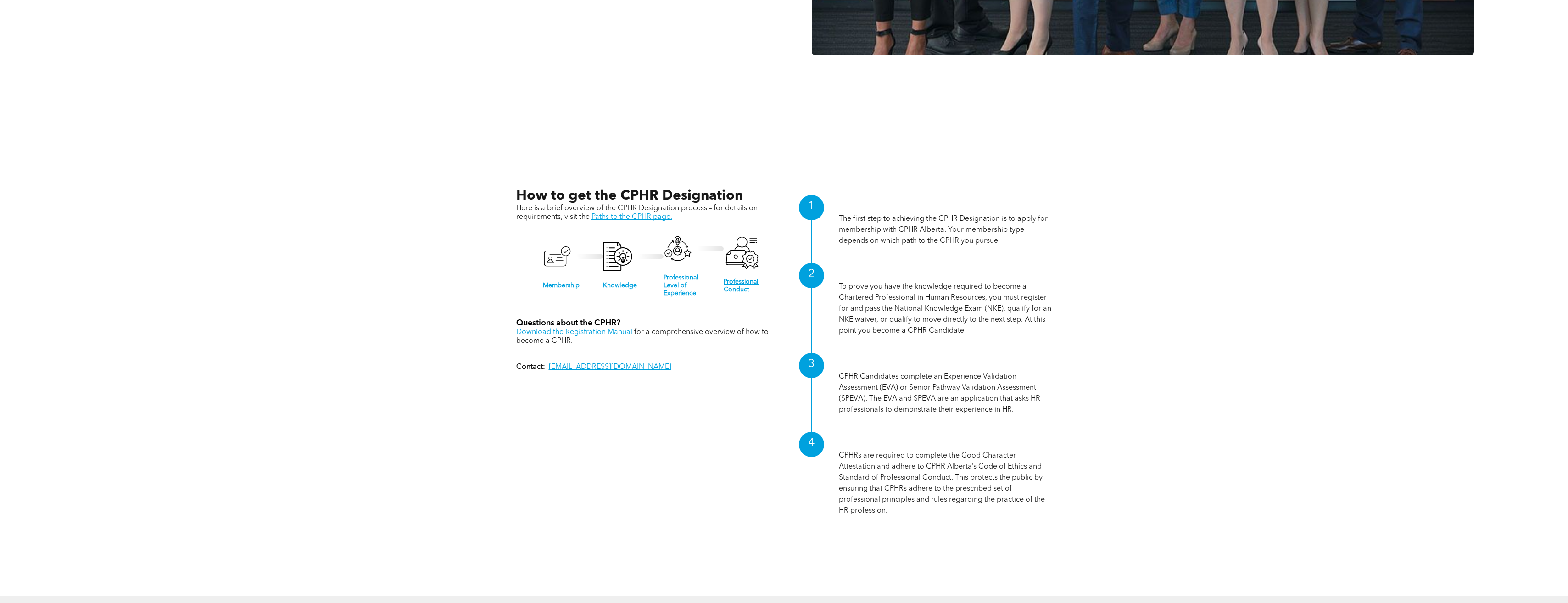
scroll to position [1330, 0]
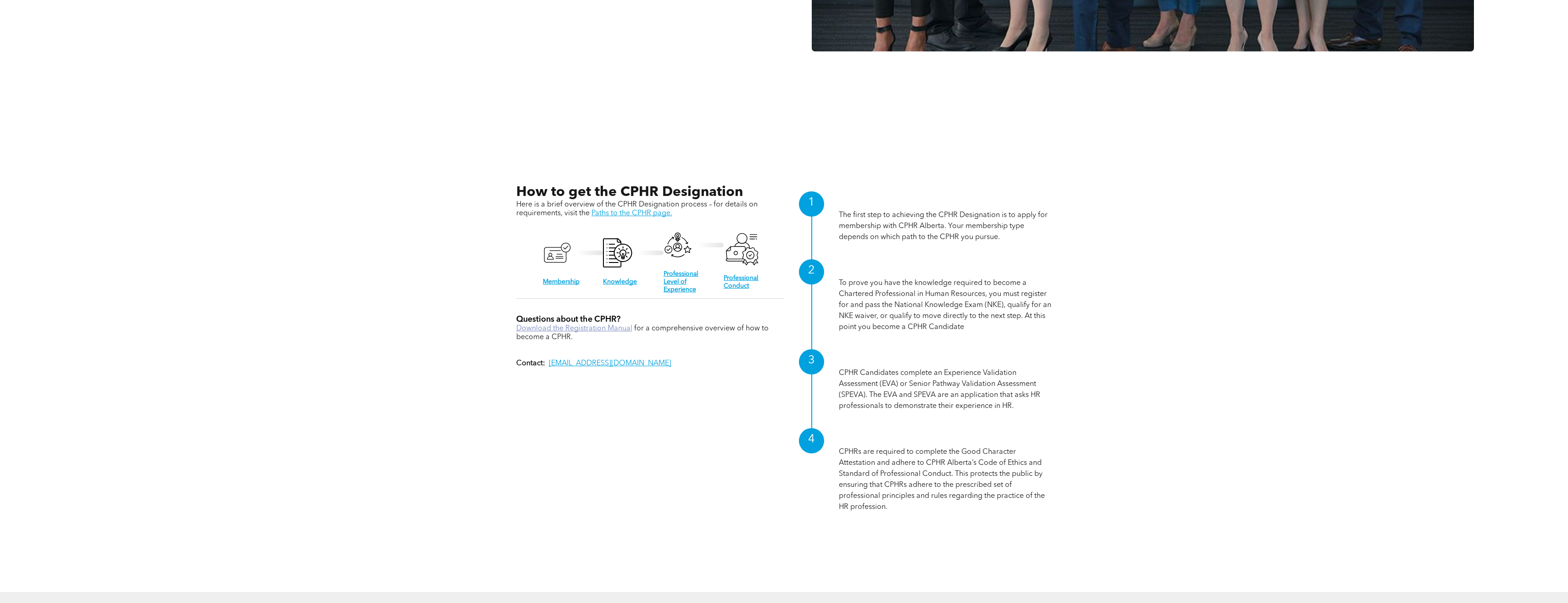
click at [579, 326] on link "Download the Registration Manual" at bounding box center [574, 329] width 116 height 7
